Goal: Obtain resource: Download file/media

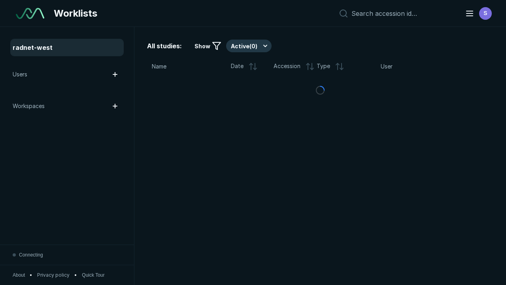
scroll to position [2159, 3293]
